Goal: Check status

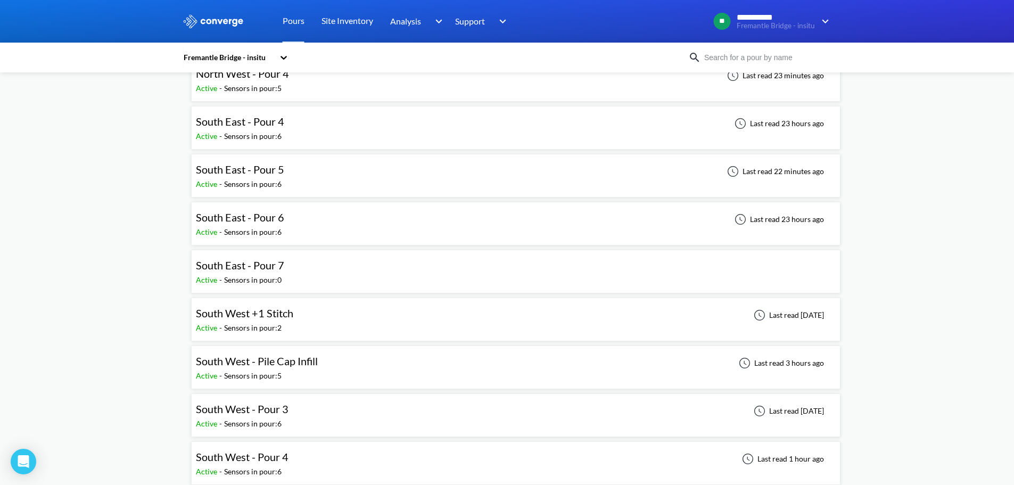
scroll to position [266, 0]
drag, startPoint x: 132, startPoint y: 172, endPoint x: 149, endPoint y: 173, distance: 17.0
click at [313, 171] on div "South East - Pour 5 Active - Sensors in pour: 6 Last read 22 minutes ago" at bounding box center [516, 173] width 640 height 34
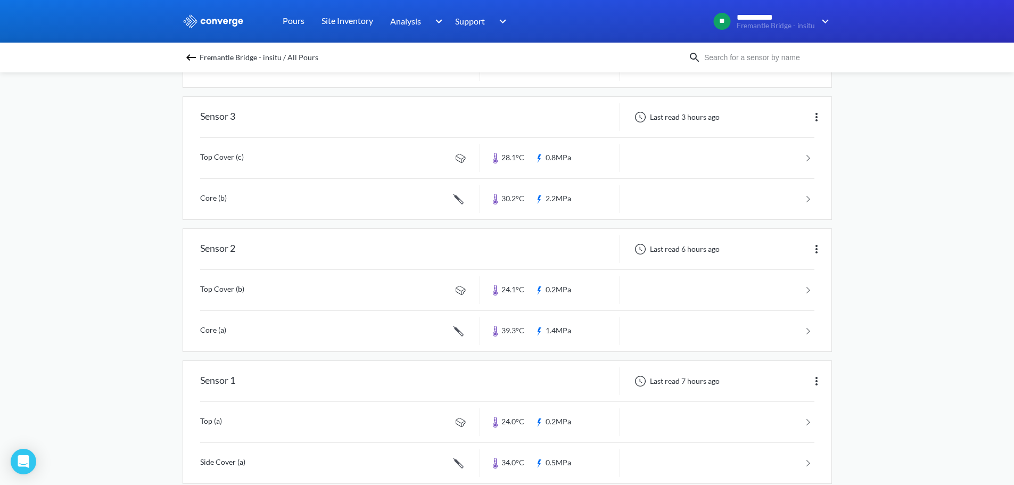
scroll to position [497, 0]
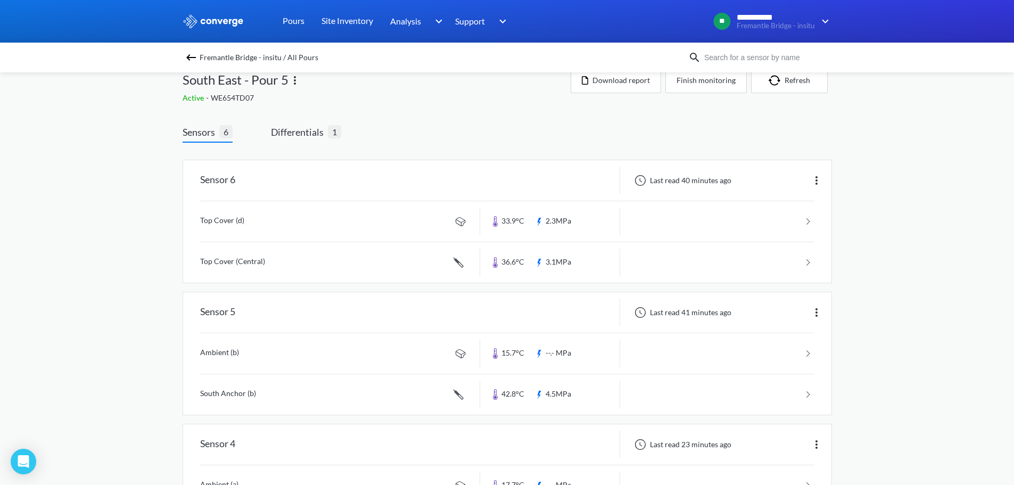
scroll to position [0, 0]
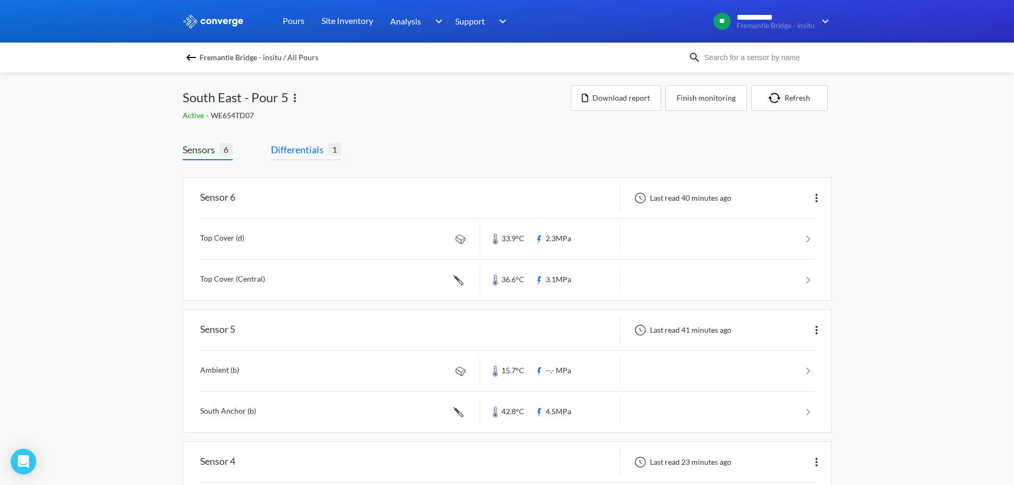
click at [299, 153] on span "Differentials" at bounding box center [299, 149] width 57 height 15
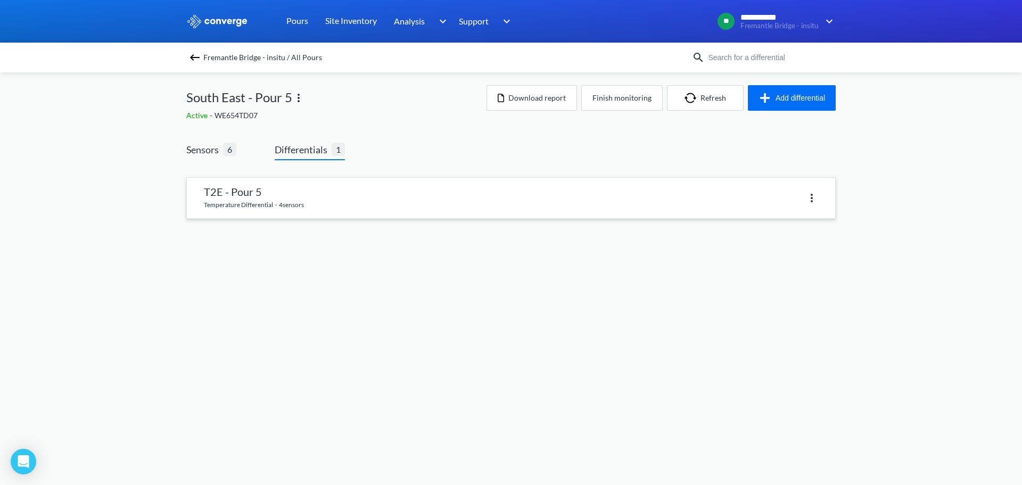
click at [326, 200] on link at bounding box center [511, 198] width 649 height 40
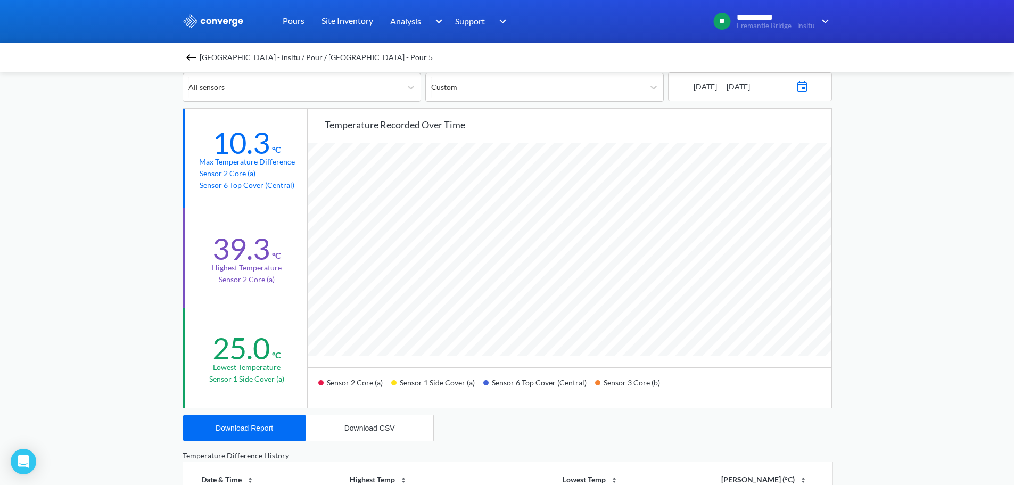
scroll to position [106, 0]
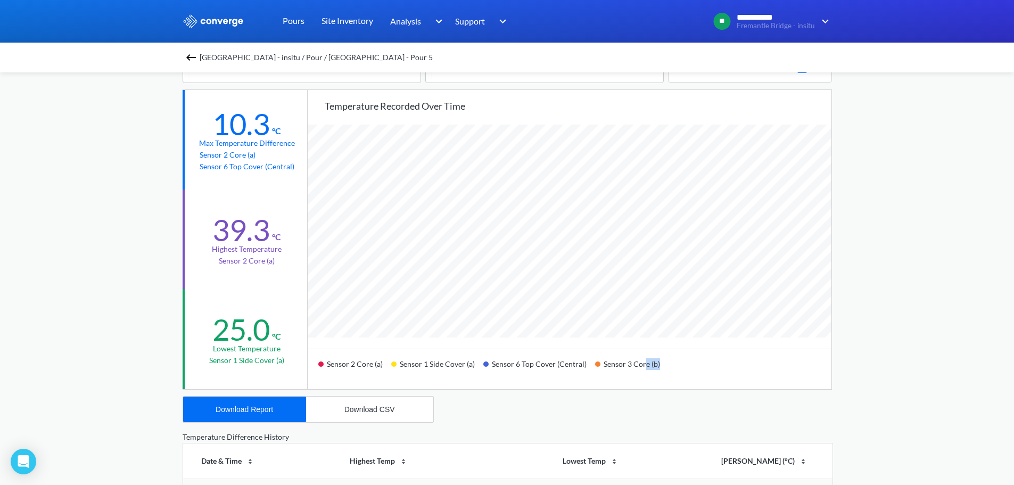
drag, startPoint x: 669, startPoint y: 372, endPoint x: 643, endPoint y: 372, distance: 26.1
click at [643, 372] on div "Sensor 2 Core (a) Sensor 1 Side Cover (a) Sensor 6 Top Cover (Central) Sensor 3…" at bounding box center [570, 369] width 524 height 40
